Goal: Task Accomplishment & Management: Use online tool/utility

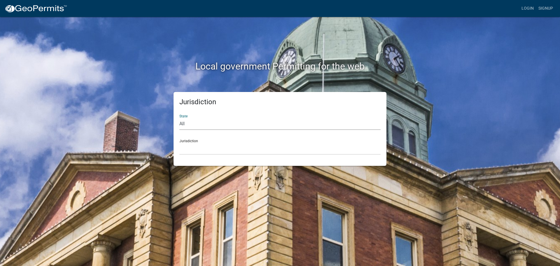
click at [187, 124] on select "All [US_STATE] [US_STATE] [US_STATE] [US_STATE] [US_STATE] [US_STATE] [US_STATE…" at bounding box center [280, 124] width 201 height 12
select select "[US_STATE]"
click at [180, 118] on select "All [US_STATE] [US_STATE] [US_STATE] [US_STATE] [US_STATE] [US_STATE] [US_STATE…" at bounding box center [280, 124] width 201 height 12
click at [193, 139] on div "Jurisdiction City of [GEOGRAPHIC_DATA], [US_STATE] City of [GEOGRAPHIC_DATA], […" at bounding box center [280, 145] width 201 height 20
click at [185, 142] on div "Jurisdiction City of [GEOGRAPHIC_DATA], [US_STATE] City of [GEOGRAPHIC_DATA], […" at bounding box center [280, 145] width 201 height 20
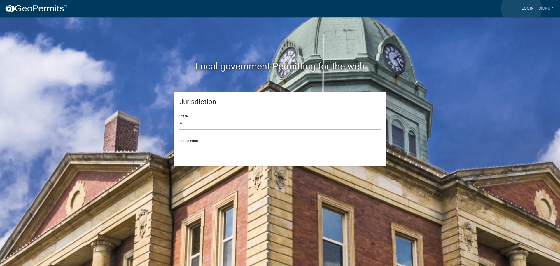
click at [522, 8] on link "Login" at bounding box center [528, 8] width 17 height 11
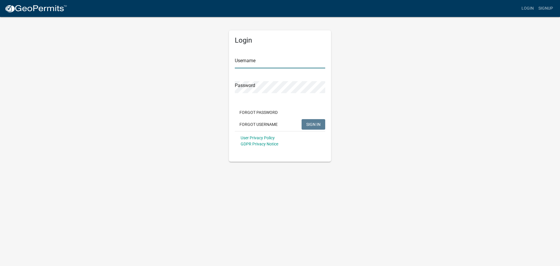
click at [269, 64] on input "Username" at bounding box center [280, 62] width 90 height 12
type input "bhamilton"
click at [302, 119] on button "SIGN IN" at bounding box center [314, 124] width 24 height 11
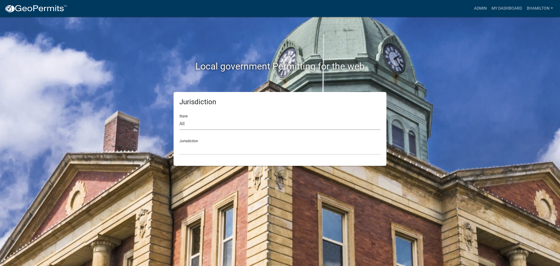
click at [182, 121] on select "All [US_STATE] [US_STATE] [US_STATE] [US_STATE] [US_STATE] [US_STATE] [US_STATE…" at bounding box center [280, 124] width 201 height 12
select select "[US_STATE]"
click at [180, 118] on select "All [US_STATE] [US_STATE] [US_STATE] [US_STATE] [US_STATE] [US_STATE] [US_STATE…" at bounding box center [280, 124] width 201 height 12
click at [189, 141] on div "Jurisdiction City of [GEOGRAPHIC_DATA], [US_STATE] City of [GEOGRAPHIC_DATA], […" at bounding box center [280, 145] width 201 height 20
click at [483, 9] on link "Admin" at bounding box center [481, 8] width 18 height 11
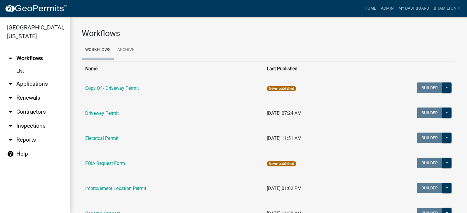
click at [41, 84] on link "arrow_drop_down Applications" at bounding box center [35, 84] width 70 height 14
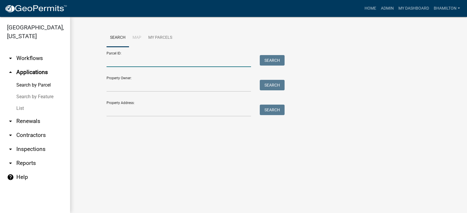
click at [132, 60] on input "Parcel ID:" at bounding box center [179, 61] width 144 height 12
drag, startPoint x: 132, startPoint y: 60, endPoint x: 370, endPoint y: 113, distance: 243.7
click at [370, 113] on div "Parcel ID: Search Property Owner: Search Property Address: Search" at bounding box center [269, 82] width 324 height 70
click at [118, 61] on input "Parcel ID:" at bounding box center [179, 61] width 144 height 12
paste input "55-06-10-200-001.007-015"
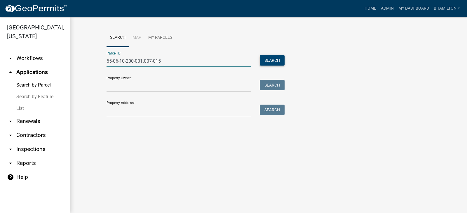
type input "55-06-10-200-001.007-015"
click at [272, 60] on button "Search" at bounding box center [272, 60] width 25 height 11
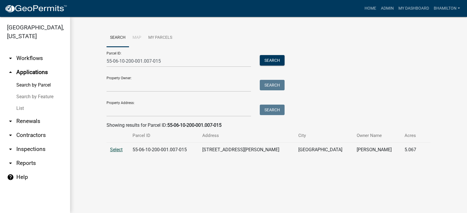
click at [117, 151] on span "Select" at bounding box center [116, 150] width 13 height 6
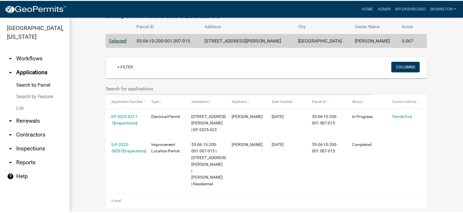
scroll to position [111, 0]
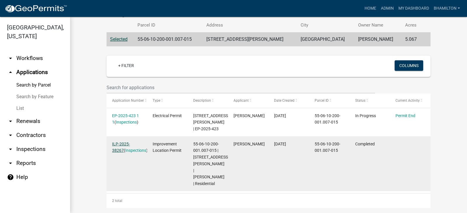
click at [130, 142] on link "ILP-2025-38267" at bounding box center [121, 147] width 18 height 11
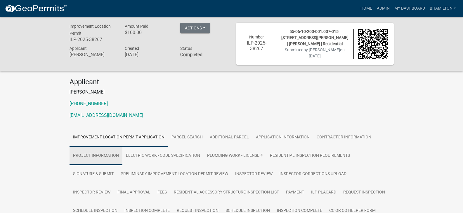
click at [105, 154] on link "Project Information" at bounding box center [95, 156] width 53 height 19
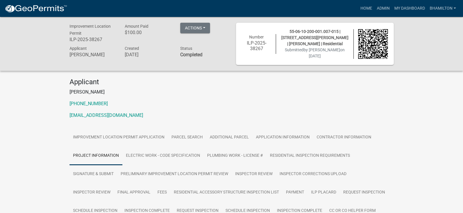
click at [105, 154] on link "Project Information" at bounding box center [95, 156] width 53 height 19
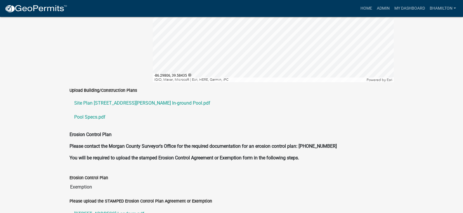
scroll to position [1284, 0]
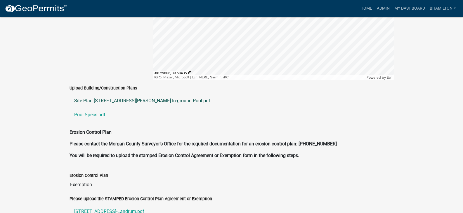
click at [150, 94] on link "Site Plan [STREET_ADDRESS][PERSON_NAME] In-ground Pool.pdf" at bounding box center [231, 101] width 324 height 14
click at [100, 108] on link "Pool Specs.pdf" at bounding box center [231, 115] width 324 height 14
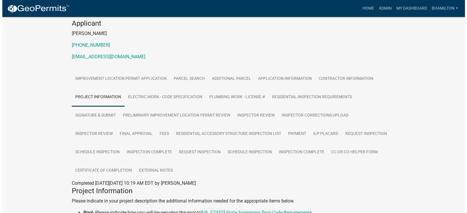
scroll to position [0, 0]
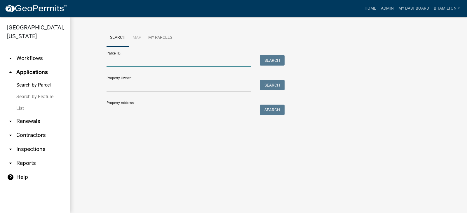
click at [115, 61] on input "Parcel ID:" at bounding box center [179, 61] width 144 height 12
paste input "55-06-10-100-005.001-015"
type input "55-06-10-100-005.001-015"
click at [275, 62] on button "Search" at bounding box center [272, 60] width 25 height 11
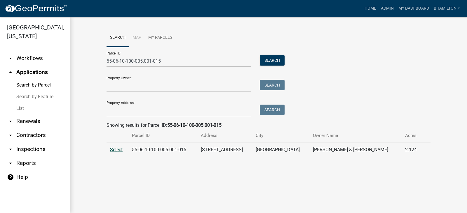
click at [120, 150] on span "Select" at bounding box center [116, 150] width 13 height 6
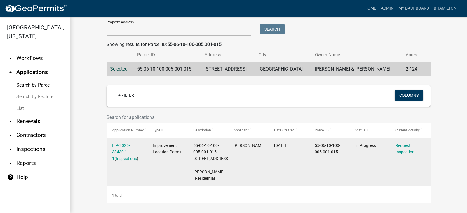
scroll to position [82, 0]
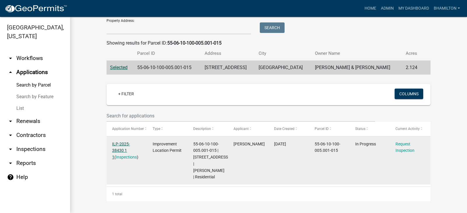
click at [130, 145] on link "ILP-2025-38430 1 1" at bounding box center [121, 151] width 18 height 18
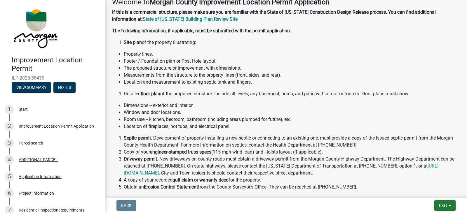
scroll to position [29, 0]
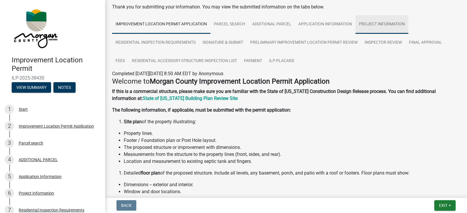
click at [374, 25] on link "Project Information" at bounding box center [382, 24] width 53 height 19
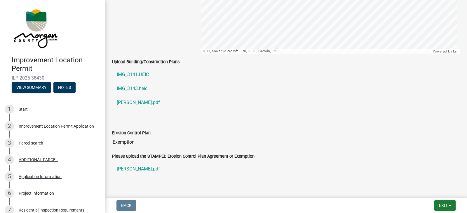
scroll to position [992, 0]
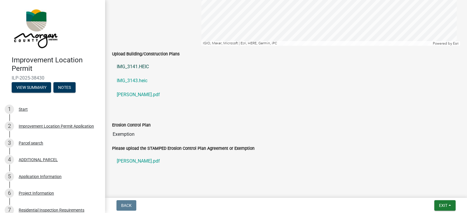
click at [144, 67] on link "IMG_3141.HEIC" at bounding box center [286, 67] width 348 height 14
click at [145, 83] on link "IMG_3143.heic" at bounding box center [286, 81] width 348 height 14
click at [121, 96] on link "[PERSON_NAME].pdf" at bounding box center [286, 95] width 348 height 14
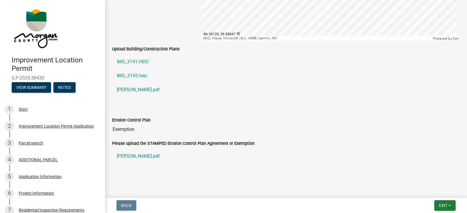
scroll to position [1007, 0]
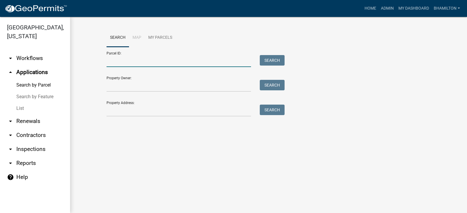
click at [112, 63] on input "Parcel ID:" at bounding box center [179, 61] width 144 height 12
paste input "55-06-10-100-005.001-015"
type input "55-06-10-100-005.001-015"
click at [272, 63] on button "Search" at bounding box center [272, 60] width 25 height 11
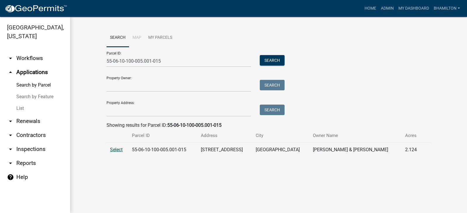
click at [114, 150] on span "Select" at bounding box center [116, 150] width 13 height 6
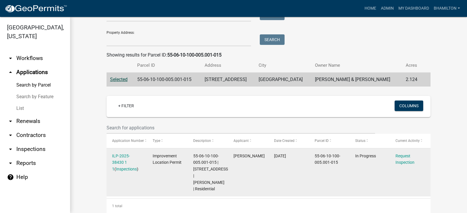
scroll to position [82, 0]
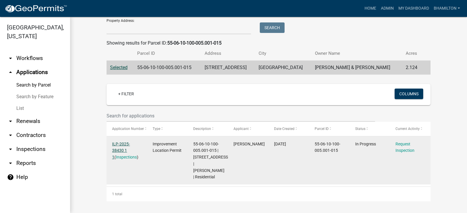
click at [130, 146] on link "ILP-2025-38430 1 1" at bounding box center [121, 151] width 18 height 18
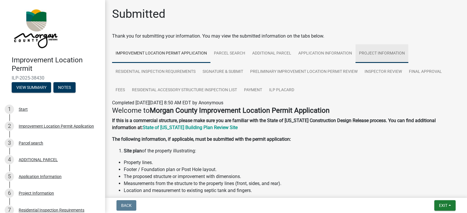
click at [383, 53] on link "Project Information" at bounding box center [382, 53] width 53 height 19
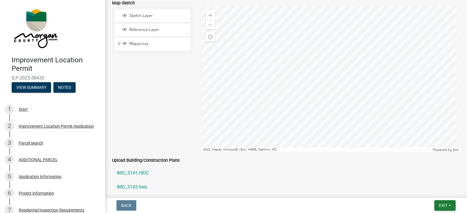
scroll to position [963, 0]
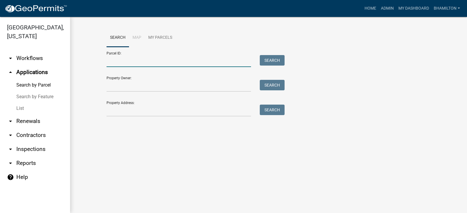
click at [119, 57] on input "Parcel ID:" at bounding box center [179, 61] width 144 height 12
paste input "55-06-10-100-005.000-015"
type input "55-06-10-100-005.000-015"
click at [271, 58] on button "Search" at bounding box center [272, 60] width 25 height 11
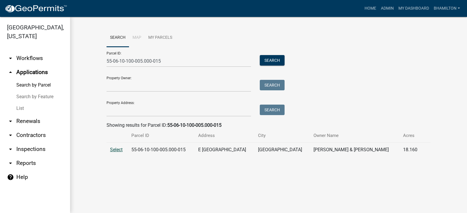
click at [115, 151] on span "Select" at bounding box center [116, 150] width 13 height 6
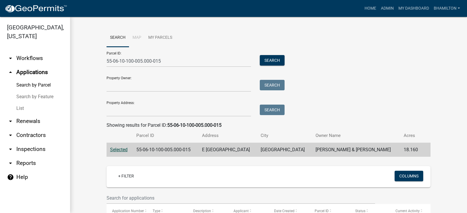
scroll to position [82, 0]
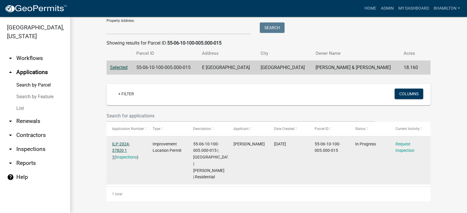
click at [130, 143] on link "ILP-2024-37820 1 1" at bounding box center [121, 151] width 18 height 18
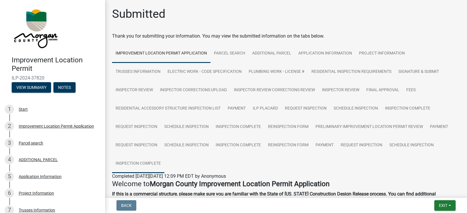
click at [149, 165] on link "Inspection Complete" at bounding box center [138, 164] width 52 height 19
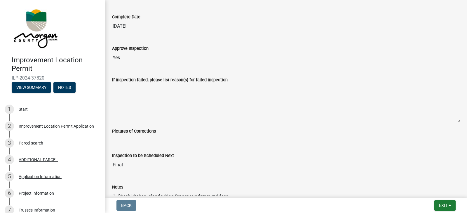
scroll to position [263, 0]
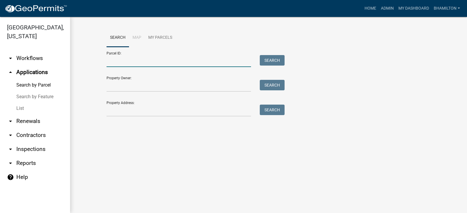
click at [118, 58] on input "Parcel ID:" at bounding box center [179, 61] width 144 height 12
paste input "55-05-15-400-003.002-004"
type input "55-05-15-400-003.002-004"
click at [267, 61] on button "Search" at bounding box center [272, 60] width 25 height 11
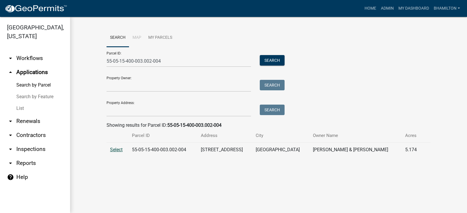
click at [118, 151] on span "Select" at bounding box center [116, 150] width 13 height 6
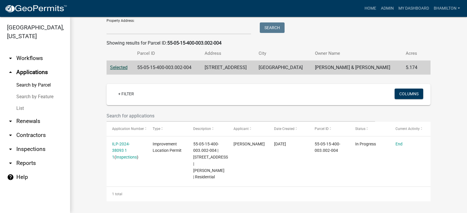
scroll to position [89, 0]
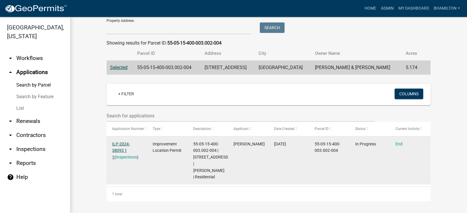
click at [130, 142] on link "ILP-2024-38093 1 1" at bounding box center [121, 151] width 18 height 18
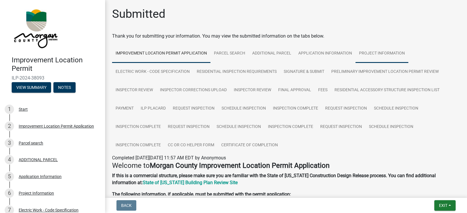
click at [364, 53] on link "Project Information" at bounding box center [382, 53] width 53 height 19
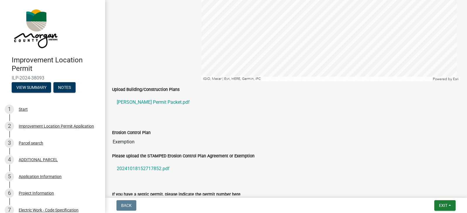
scroll to position [1022, 0]
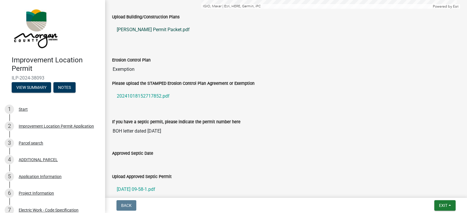
click at [155, 32] on link "[PERSON_NAME] Permit Packet.pdf" at bounding box center [286, 30] width 348 height 14
